Goal: Task Accomplishment & Management: Manage account settings

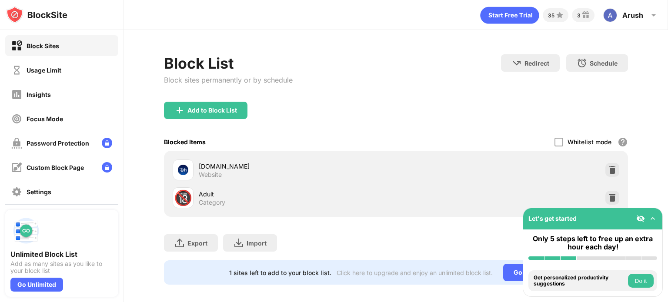
click at [73, 74] on div "Usage Limit" at bounding box center [61, 70] width 113 height 21
click at [64, 62] on div "Usage Limit" at bounding box center [61, 70] width 113 height 21
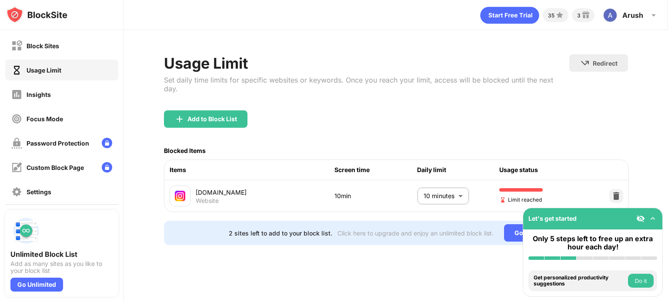
click at [449, 186] on body "Block Sites Usage Limit Insights Focus Mode Password Protection Custom Block Pa…" at bounding box center [334, 151] width 668 height 302
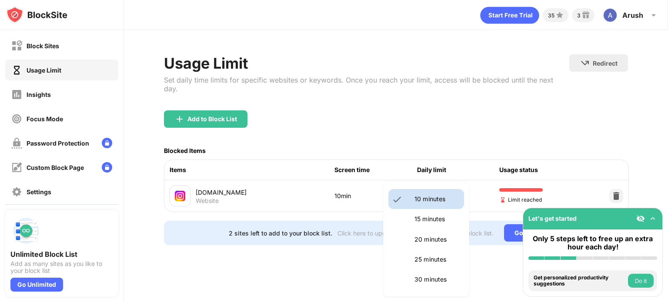
scroll to position [44, 0]
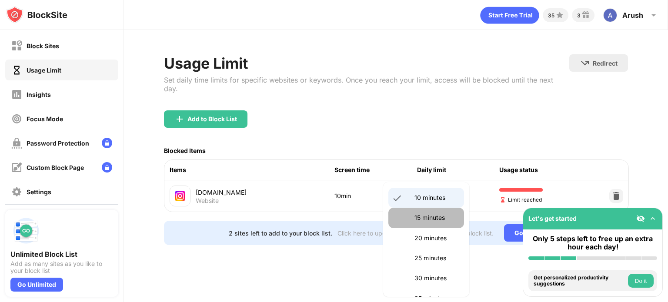
click at [428, 215] on p "15 minutes" at bounding box center [437, 218] width 44 height 10
type input "**"
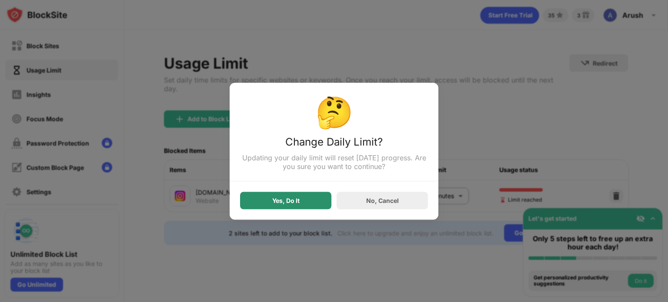
click at [285, 209] on div "Yes, Do It" at bounding box center [285, 200] width 91 height 17
